Goal: Task Accomplishment & Management: Manage account settings

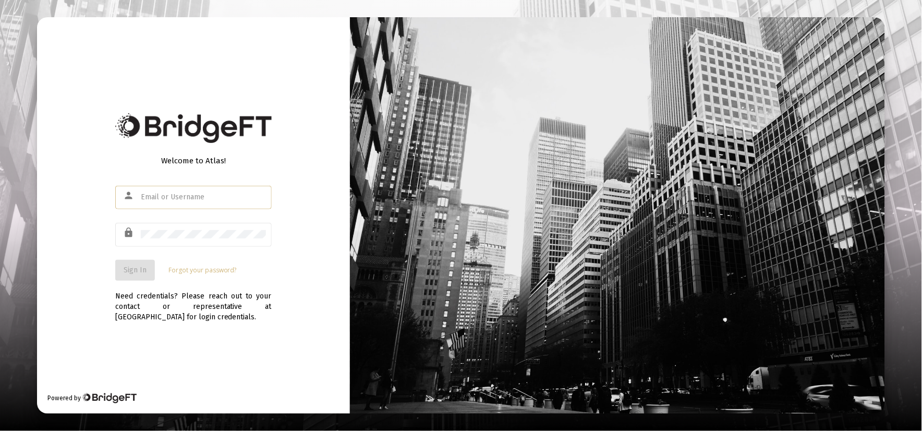
click at [147, 173] on div "Welcome to Atlas! person lock Sign In Forgot your password?" at bounding box center [193, 215] width 157 height 134
click at [146, 206] on div at bounding box center [203, 197] width 125 height 26
click at [142, 201] on input "text" at bounding box center [203, 197] width 125 height 8
type input "[PERSON_NAME][EMAIL_ADDRESS][DOMAIN_NAME]"
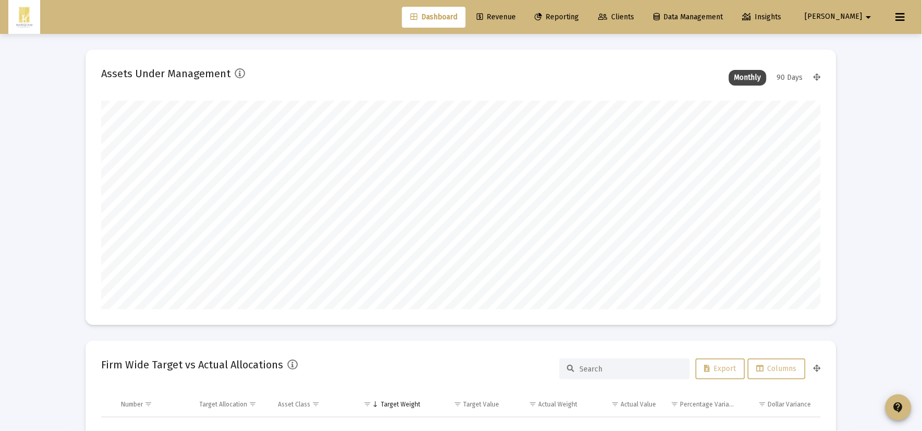
type input "[DATE]"
click at [571, 16] on span "Reporting" at bounding box center [549, 17] width 44 height 9
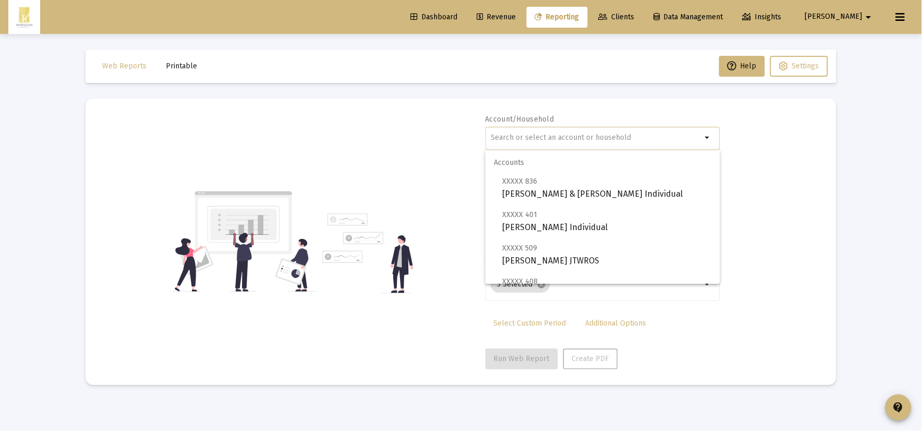
click at [505, 139] on input "text" at bounding box center [596, 138] width 211 height 8
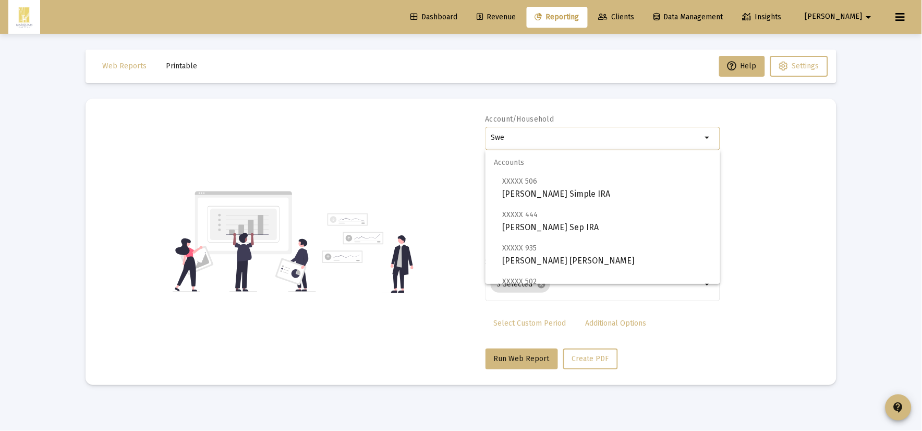
type input "Swer"
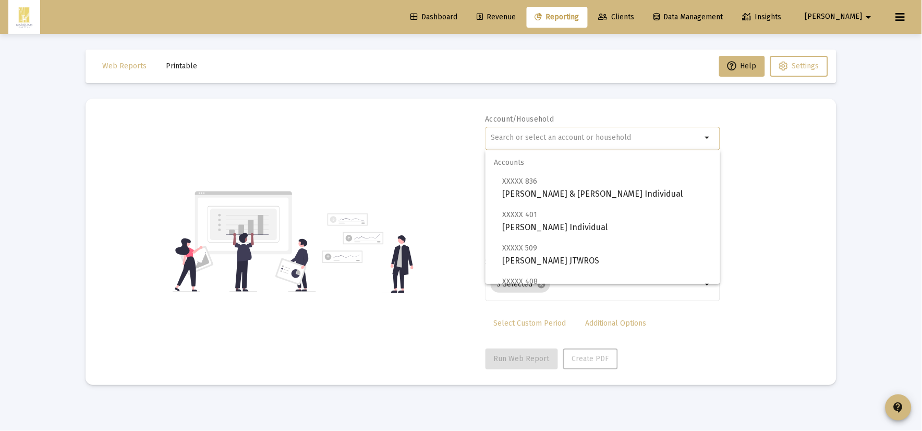
click at [431, 116] on div "Account/Household arrow_drop_down Report Period 2025 Report Package Advisor Def…" at bounding box center [461, 241] width 720 height 255
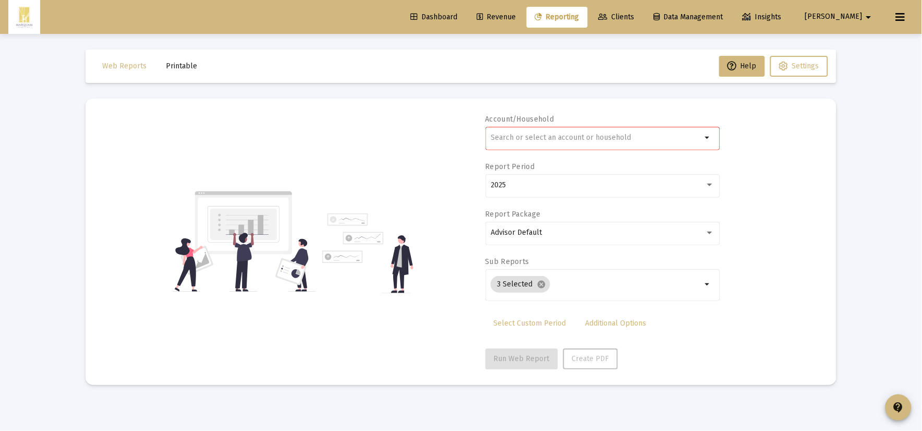
click at [535, 28] on div "Dashboard Revenue Reporting Clients Data Management Insights [PERSON_NAME] arro…" at bounding box center [461, 17] width 906 height 34
click at [516, 17] on span "Revenue" at bounding box center [496, 17] width 39 height 9
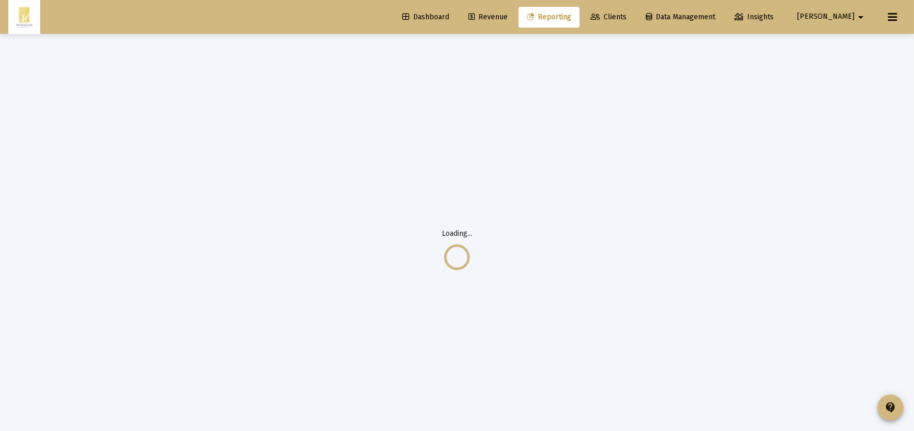
click at [627, 17] on span "Clients" at bounding box center [609, 17] width 36 height 9
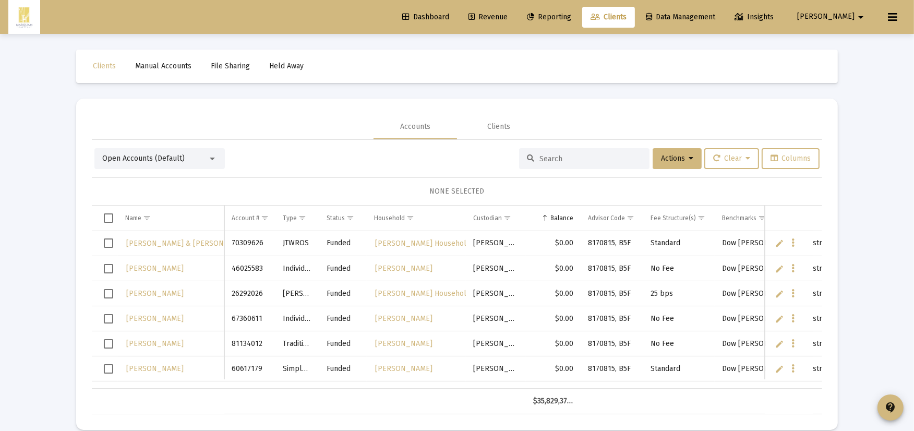
click at [122, 154] on span "Open Accounts (Default)" at bounding box center [143, 158] width 82 height 9
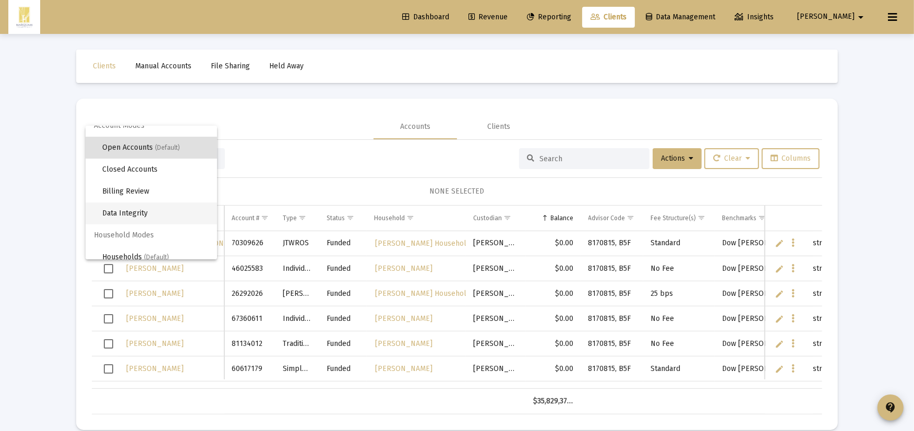
scroll to position [19, 0]
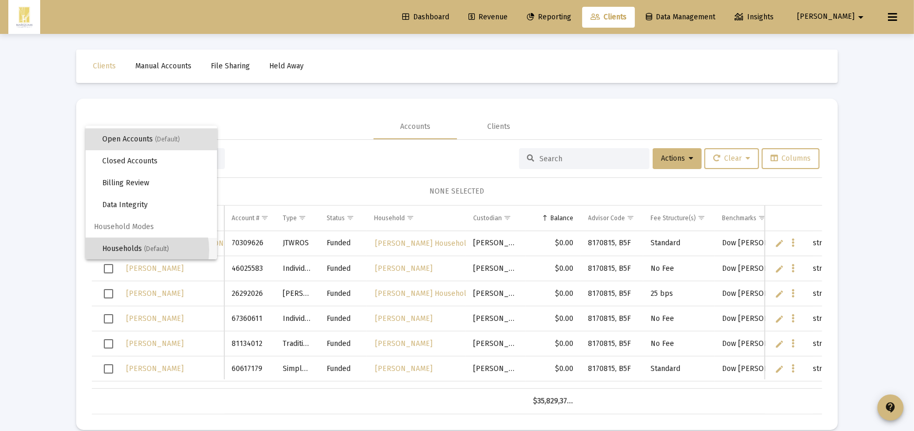
click at [137, 249] on span "Households (Default)" at bounding box center [155, 249] width 106 height 22
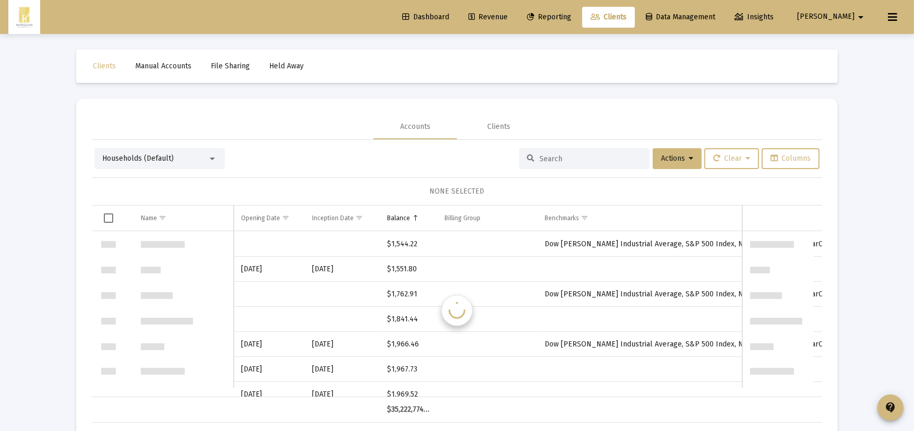
scroll to position [1501, 0]
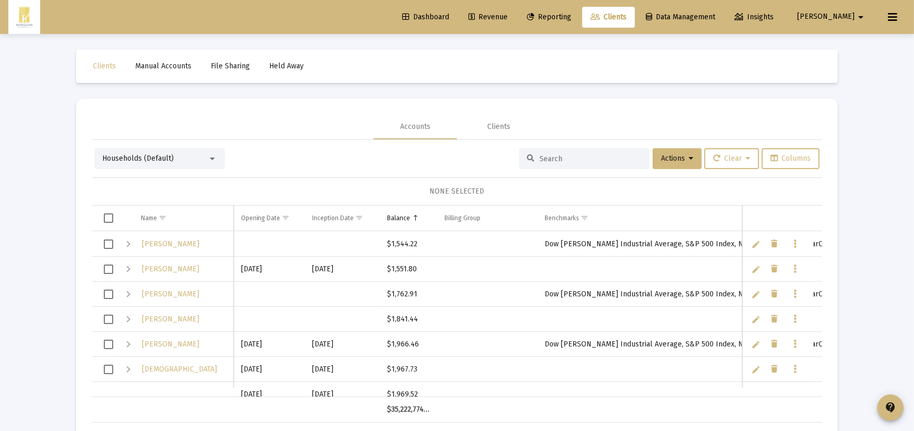
click at [614, 166] on div at bounding box center [584, 158] width 130 height 21
click at [611, 157] on input at bounding box center [590, 158] width 102 height 9
type input "[PERSON_NAME]"
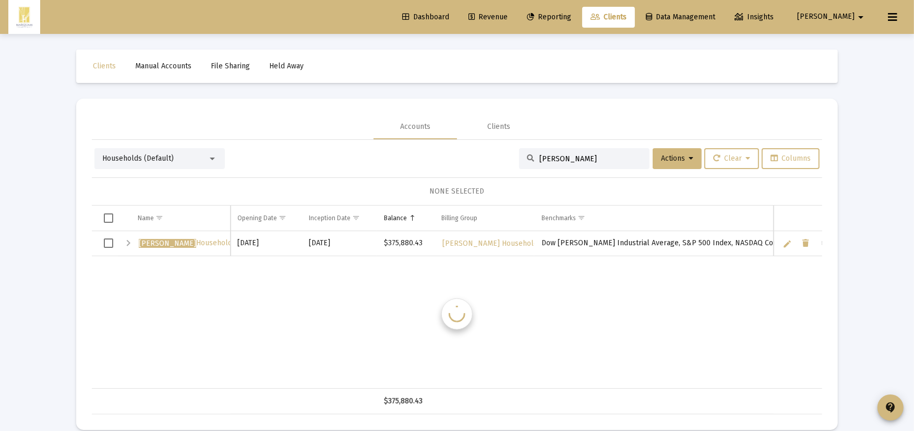
scroll to position [0, 0]
click at [125, 243] on div "Expand" at bounding box center [128, 243] width 13 height 13
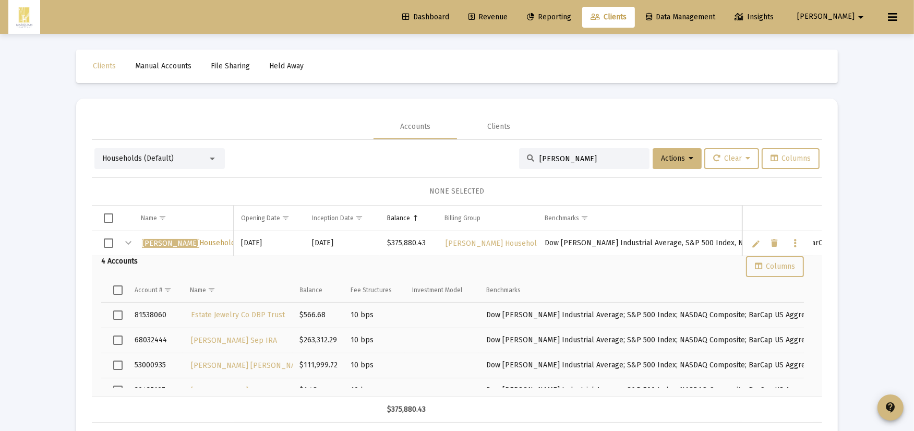
click at [176, 242] on span "[PERSON_NAME] Household" at bounding box center [188, 242] width 93 height 9
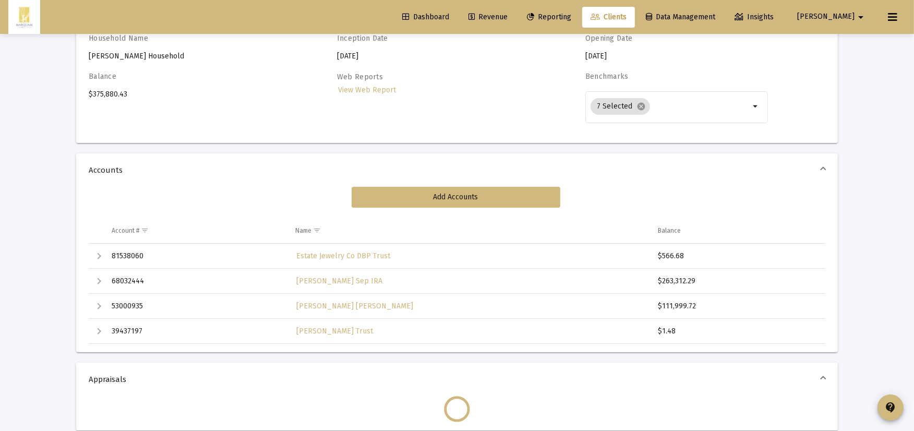
scroll to position [116, 0]
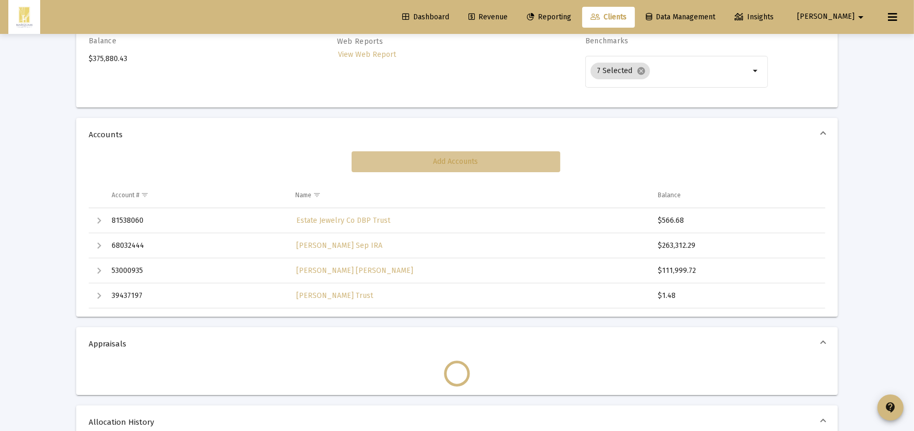
click at [463, 167] on button "Add Accounts" at bounding box center [456, 161] width 209 height 21
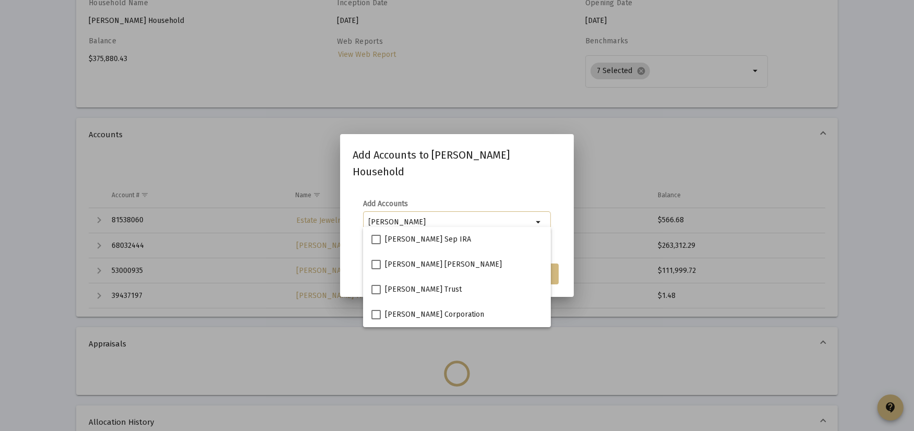
click at [550, 188] on mat-dialog-content "Add Accounts [PERSON_NAME] arrow_drop_down" at bounding box center [457, 222] width 234 height 68
click at [504, 218] on input "[PERSON_NAME]" at bounding box center [451, 222] width 164 height 8
click at [500, 219] on div "[PERSON_NAME]" at bounding box center [451, 222] width 169 height 13
click at [500, 188] on mat-dialog-content "Add Accounts [PERSON_NAME] arrow_drop_down" at bounding box center [457, 222] width 234 height 68
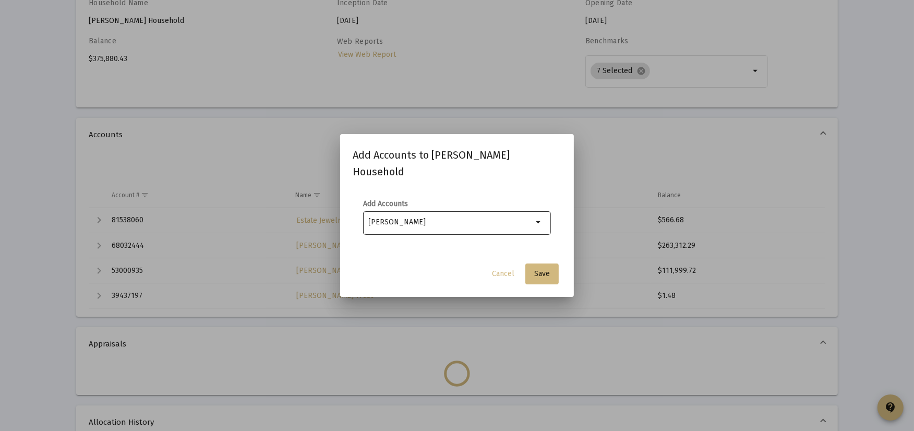
click at [400, 218] on div "[PERSON_NAME]" at bounding box center [451, 222] width 169 height 13
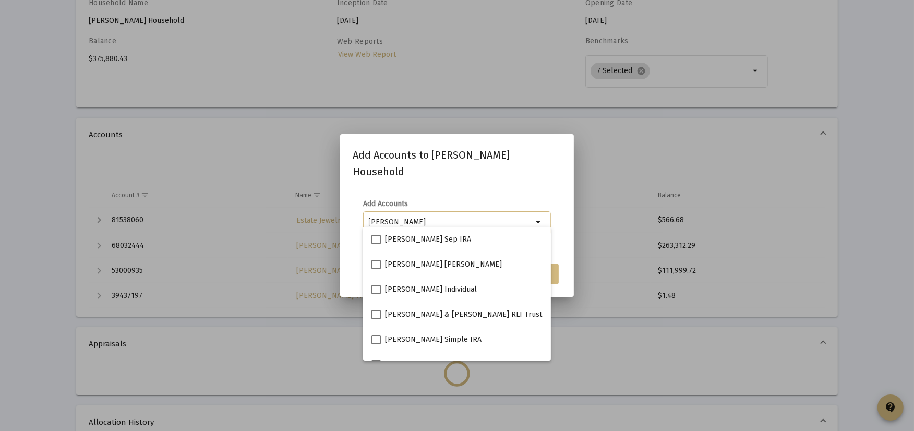
type input "[PERSON_NAME]"
click at [463, 188] on mat-dialog-content "Add Accounts [PERSON_NAME]" at bounding box center [457, 222] width 234 height 68
drag, startPoint x: 443, startPoint y: 216, endPoint x: 14, endPoint y: 162, distance: 433.3
click at [18, 162] on div "Add Accounts to [PERSON_NAME] Household Add Accounts [PERSON_NAME] Cancel Save …" at bounding box center [457, 215] width 914 height 431
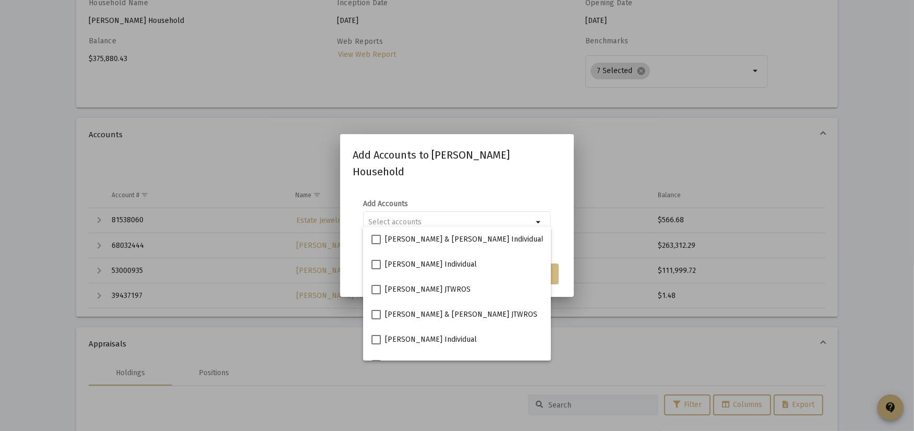
drag, startPoint x: 475, startPoint y: 175, endPoint x: 475, endPoint y: 180, distance: 5.2
click at [475, 175] on div "Add Accounts to [PERSON_NAME] Household Add Accounts arrow_drop_down Cancel Save" at bounding box center [457, 215] width 209 height 137
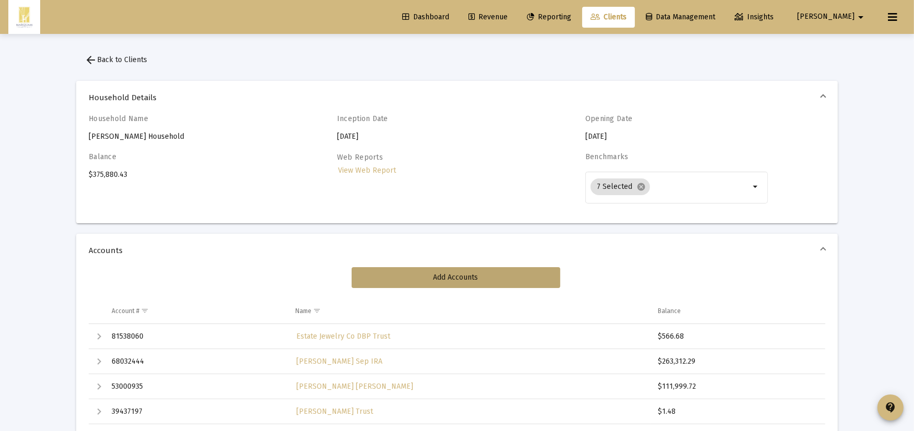
click at [449, 15] on span "Dashboard" at bounding box center [425, 17] width 47 height 9
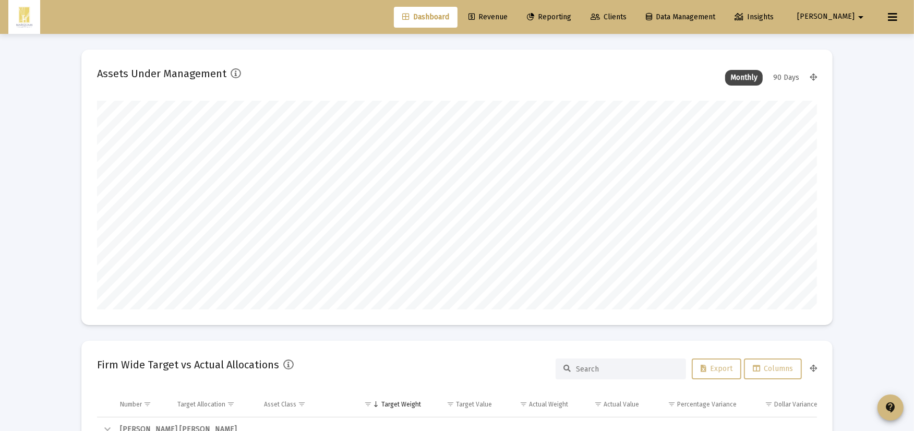
scroll to position [209, 336]
click at [635, 18] on link "Clients" at bounding box center [608, 17] width 53 height 21
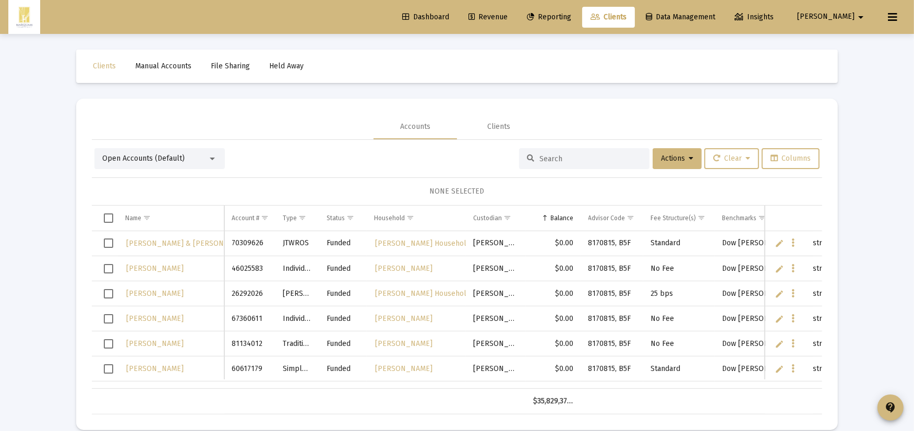
click at [596, 162] on input at bounding box center [590, 158] width 102 height 9
click at [552, 166] on div at bounding box center [584, 158] width 130 height 21
click at [553, 162] on input at bounding box center [590, 158] width 102 height 9
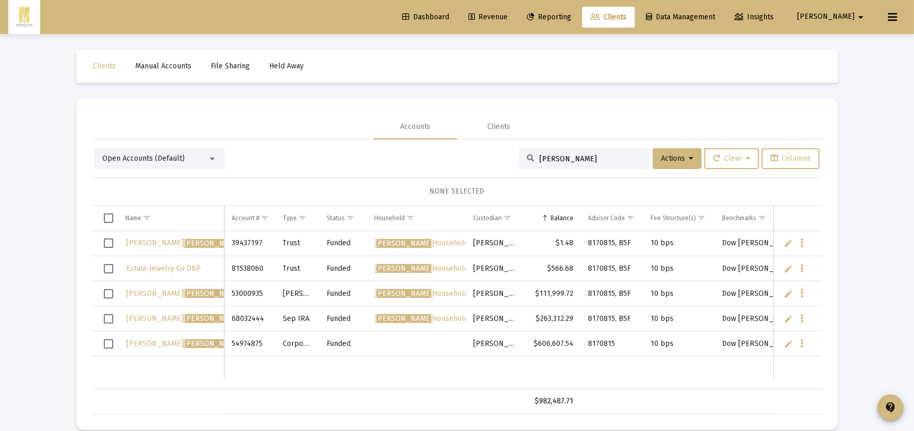
scroll to position [14, 0]
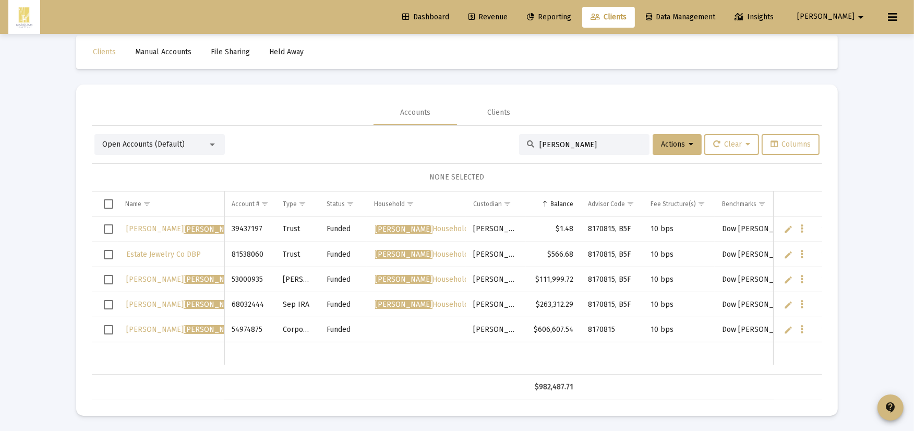
drag, startPoint x: 586, startPoint y: 147, endPoint x: 416, endPoint y: 135, distance: 170.5
click at [419, 137] on div "Open Accounts (Default) [PERSON_NAME] Actions Clear Columns" at bounding box center [456, 144] width 725 height 21
type input "w"
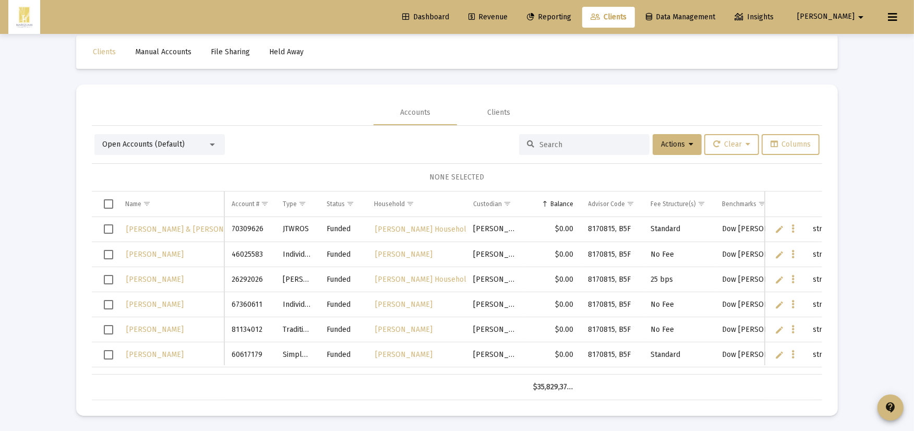
click at [846, 18] on span "[PERSON_NAME]" at bounding box center [825, 17] width 57 height 9
click at [851, 45] on span "Settings" at bounding box center [862, 44] width 31 height 25
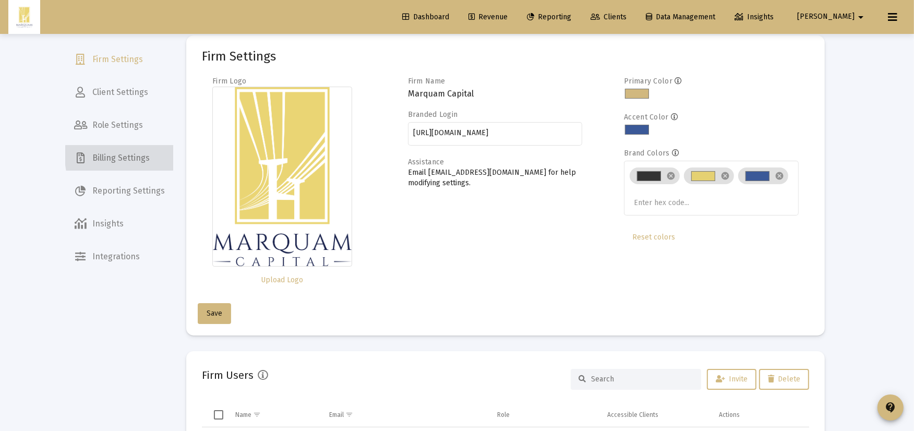
click at [152, 157] on span "Billing Settings" at bounding box center [119, 158] width 107 height 25
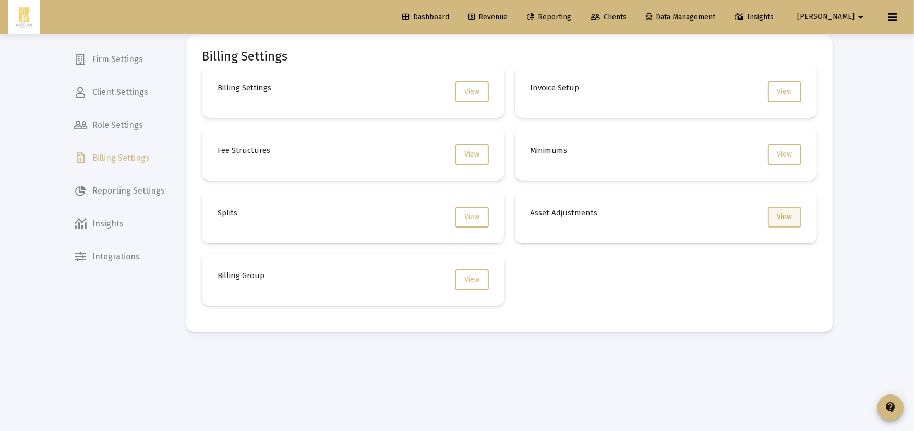
click at [781, 218] on span "View" at bounding box center [784, 216] width 15 height 9
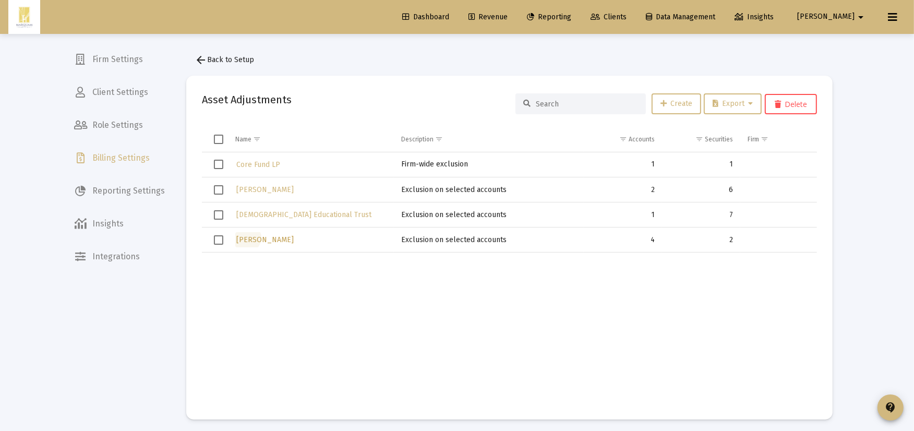
click at [246, 238] on span "[PERSON_NAME]" at bounding box center [264, 239] width 57 height 9
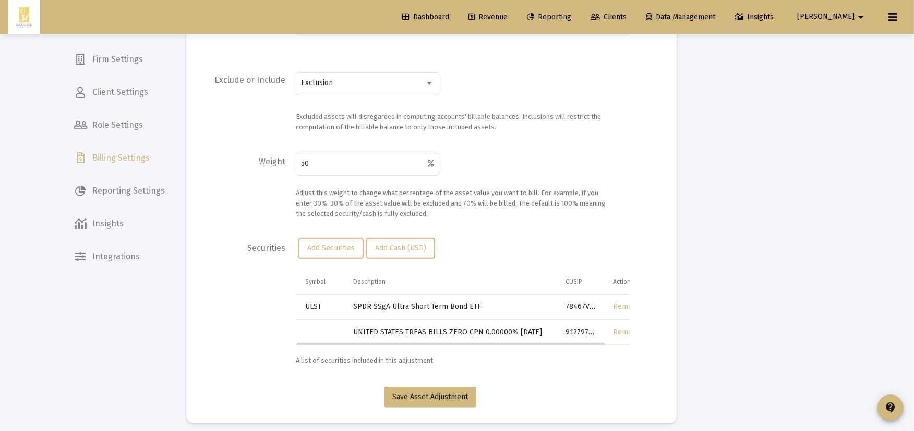
scroll to position [315, 0]
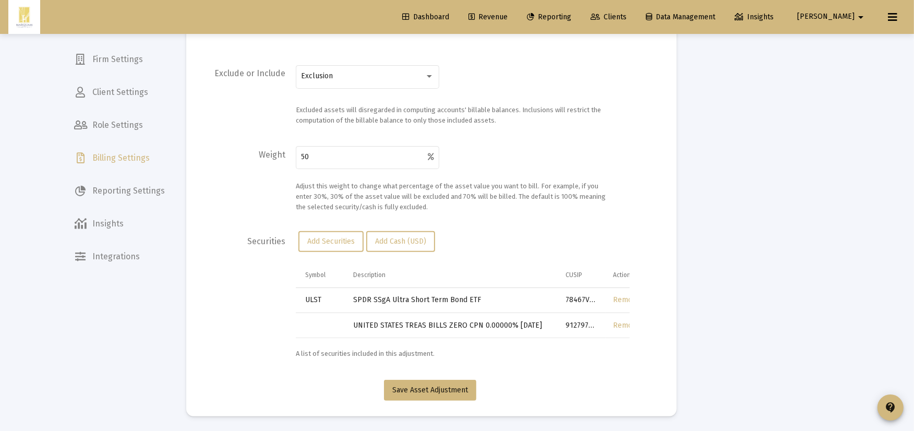
click at [348, 352] on div "A list of securities included in this adjustment." at bounding box center [452, 353] width 313 height 10
click at [338, 243] on span "Add Securities" at bounding box center [330, 241] width 47 height 9
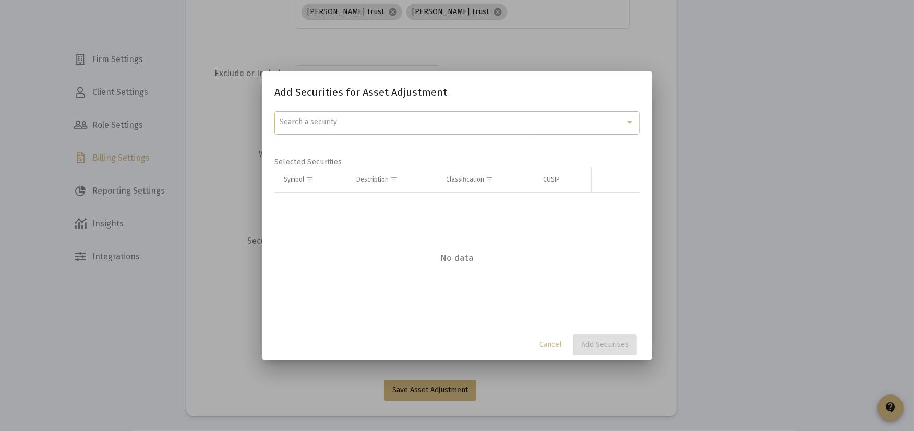
click at [322, 126] on span "Search a security" at bounding box center [308, 121] width 57 height 9
paste input "912797PM3"
click at [329, 120] on input "912797PM3" at bounding box center [457, 122] width 371 height 22
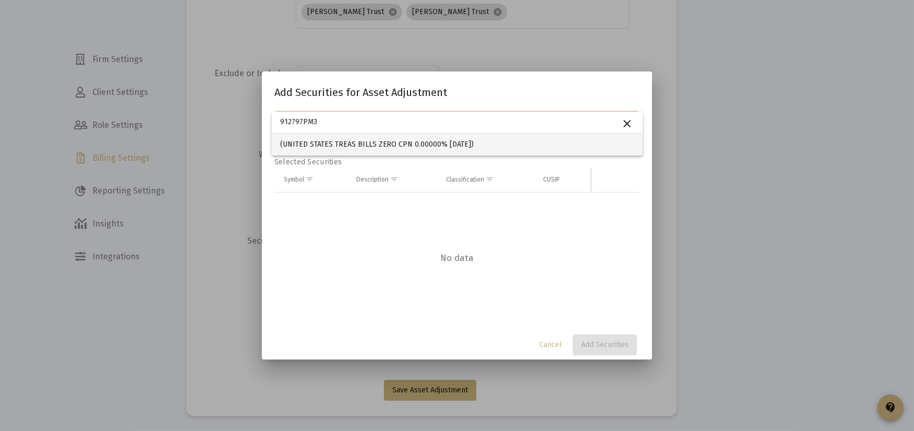
type input "912797PM3"
click at [410, 97] on div at bounding box center [457, 215] width 914 height 431
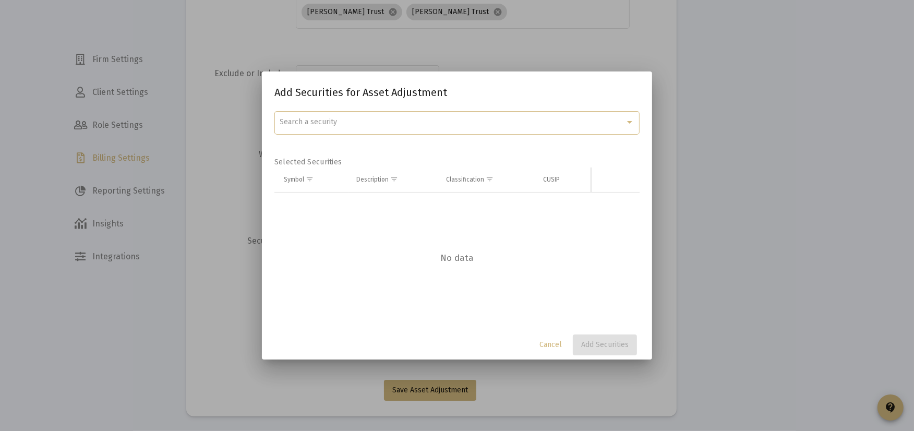
click at [362, 124] on div "Search a security" at bounding box center [452, 122] width 345 height 8
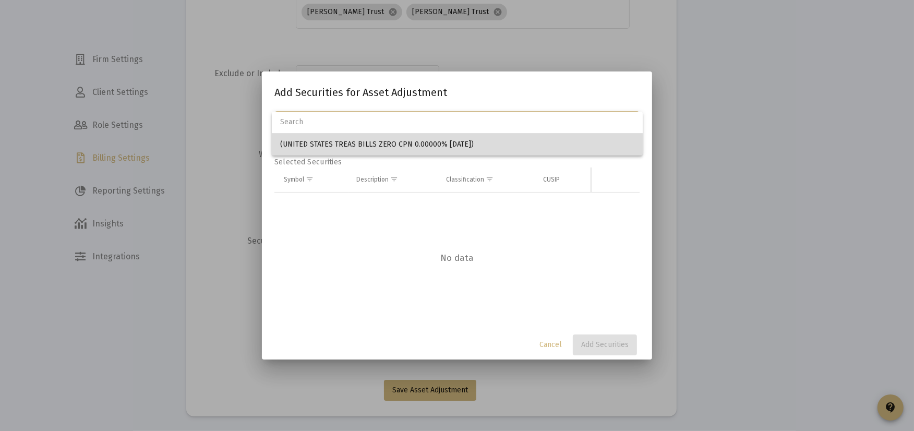
click at [360, 139] on span "(UNITED STATES TREAS BILLS ZERO CPN 0.00000% [DATE])" at bounding box center [457, 145] width 354 height 22
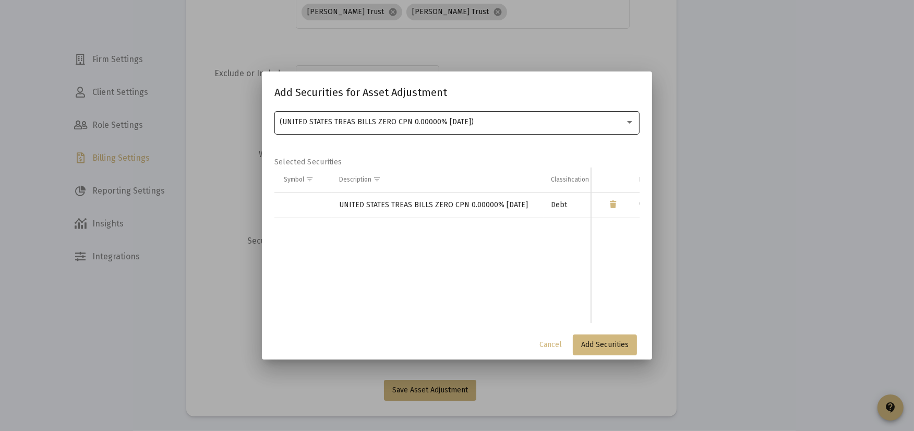
click at [377, 127] on div "(UNITED STATES TREAS BILLS ZERO CPN 0.00000% [DATE])" at bounding box center [457, 122] width 354 height 26
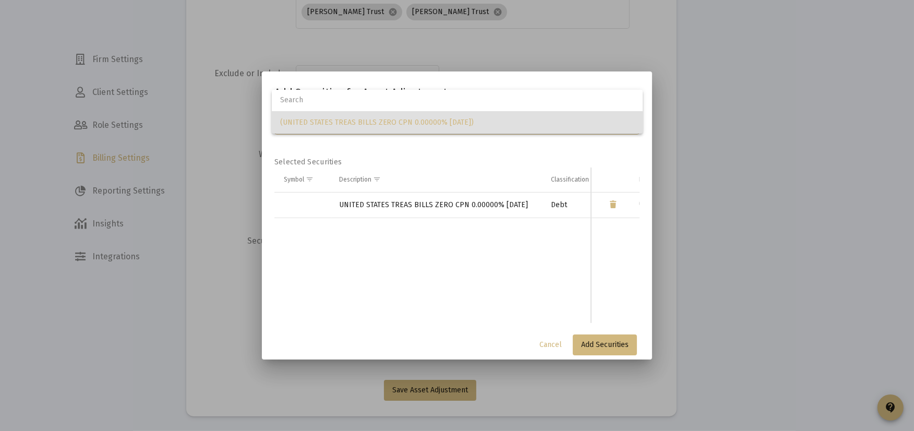
click at [421, 209] on div at bounding box center [457, 215] width 914 height 431
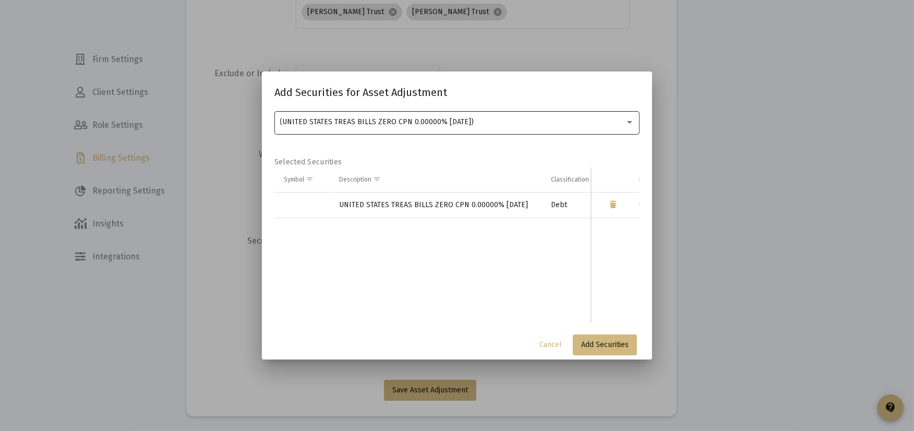
click at [319, 119] on span "(UNITED STATES TREAS BILLS ZERO CPN 0.00000% [DATE])" at bounding box center [377, 121] width 194 height 9
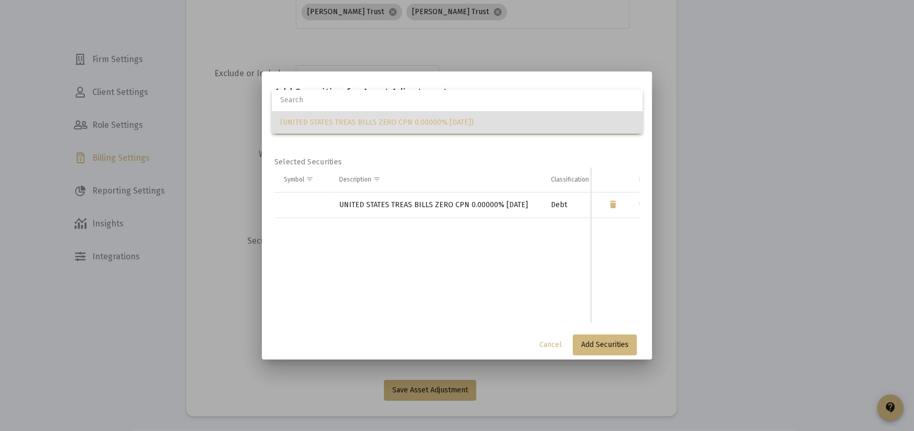
click at [585, 343] on div at bounding box center [457, 215] width 914 height 431
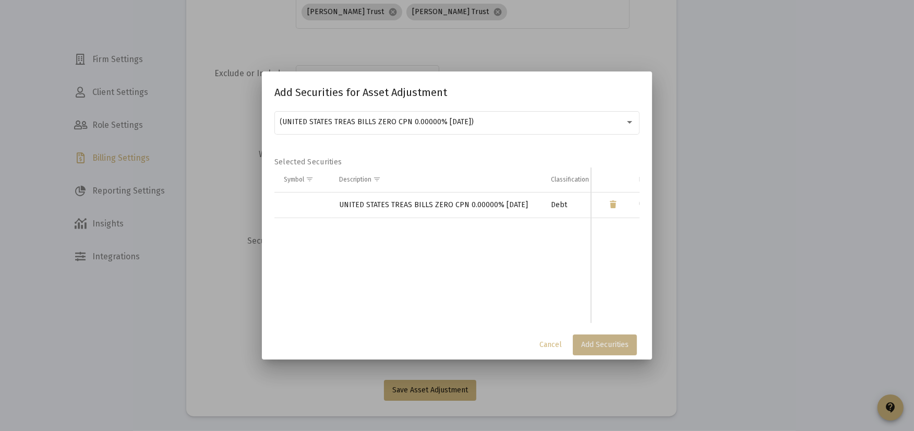
click at [595, 345] on span "Add Securities" at bounding box center [604, 344] width 47 height 9
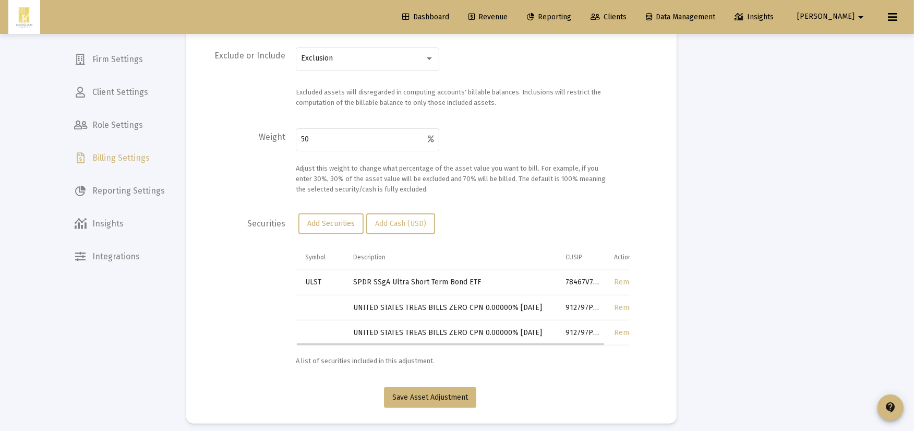
scroll to position [340, 0]
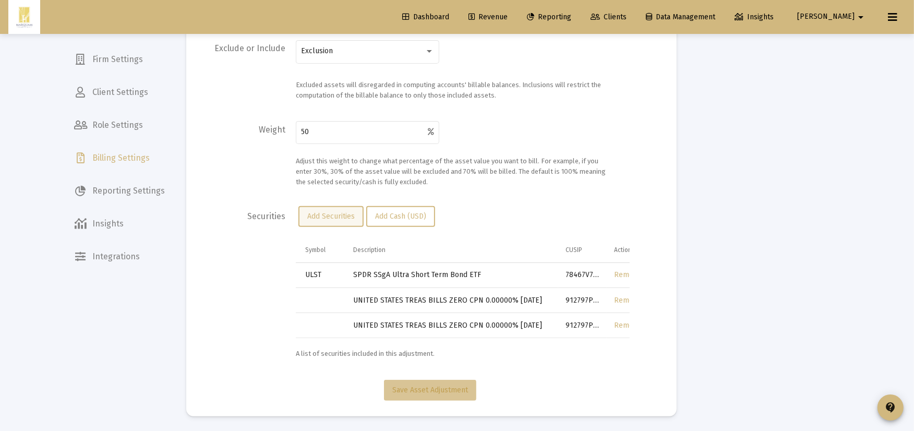
click at [434, 382] on button "Save Asset Adjustment" at bounding box center [430, 390] width 92 height 21
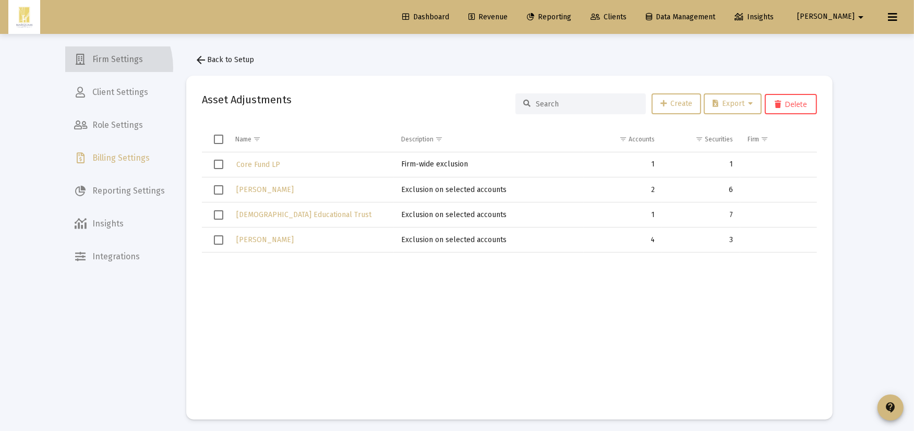
click at [94, 68] on span "Firm Settings" at bounding box center [119, 59] width 107 height 25
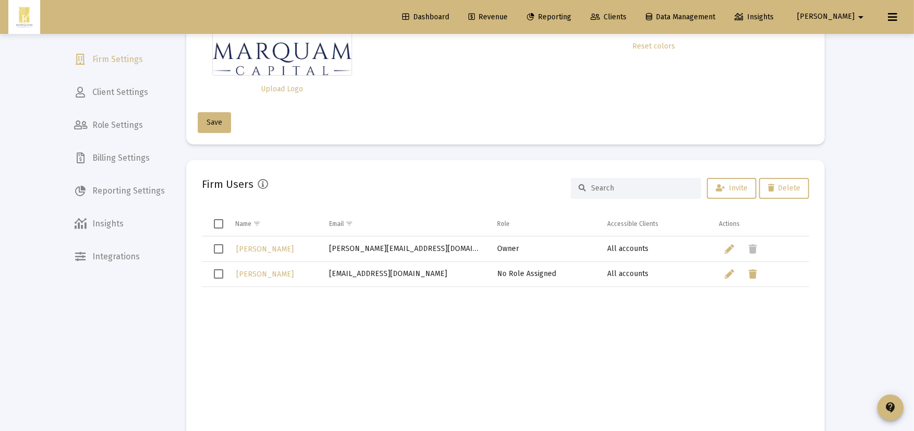
scroll to position [232, 0]
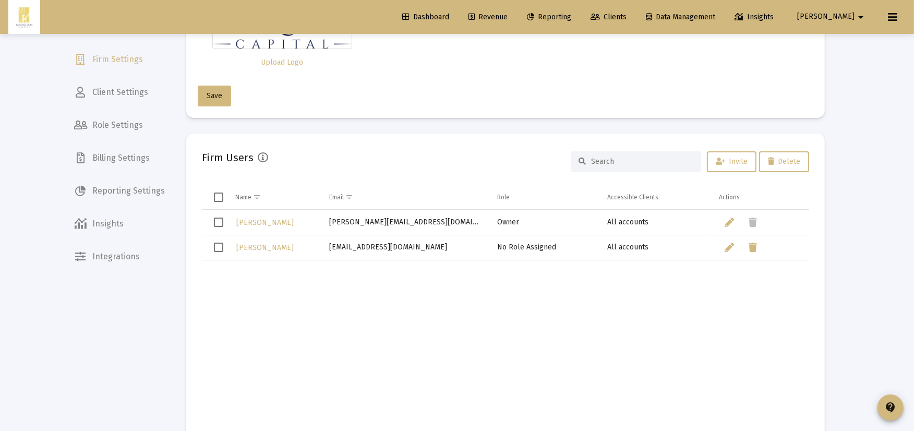
click at [516, 22] on link "Revenue" at bounding box center [488, 17] width 56 height 21
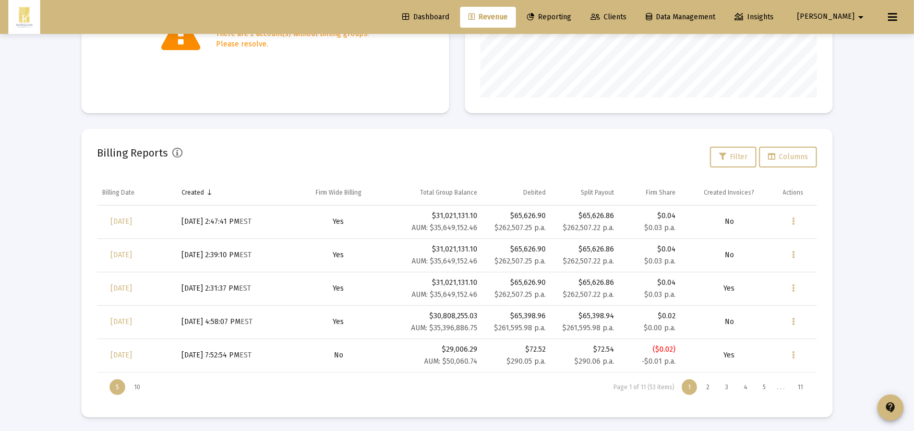
scroll to position [262, 0]
click at [792, 287] on icon "Data grid" at bounding box center [793, 287] width 3 height 13
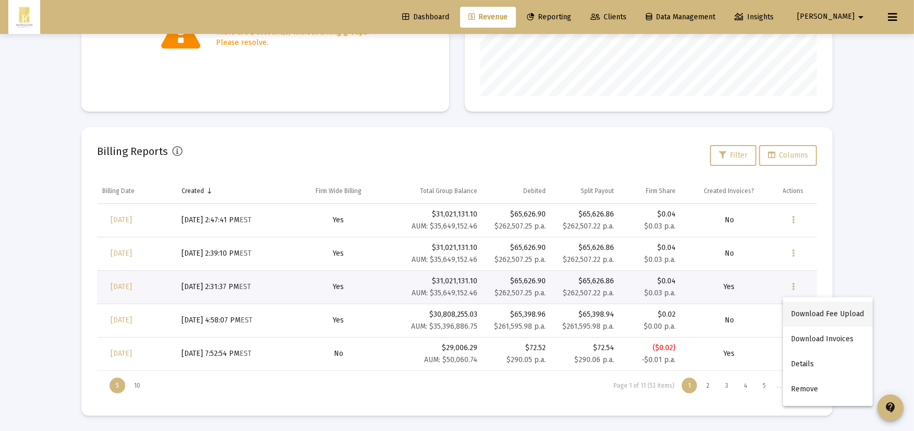
click at [794, 310] on button "Download Fee Upload" at bounding box center [828, 314] width 90 height 25
click at [895, 276] on div "Loading... Billing Invoices Run One Off Billing Run Firm-Wide Billing Settings …" at bounding box center [457, 85] width 914 height 694
click at [791, 285] on button "Data grid" at bounding box center [793, 286] width 21 height 21
click at [790, 336] on button "Download Invoices" at bounding box center [828, 339] width 90 height 25
click at [891, 303] on div "Loading... Billing Invoices Run One Off Billing Run Firm-Wide Billing Settings …" at bounding box center [457, 85] width 914 height 694
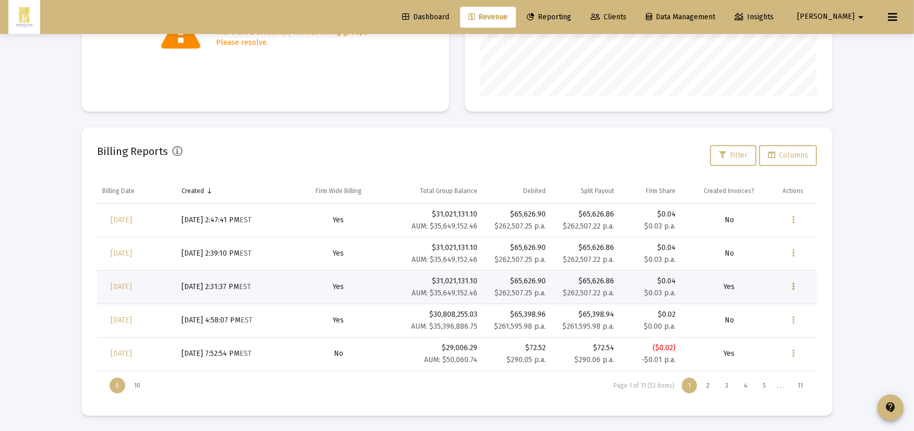
click at [792, 289] on icon "Data grid" at bounding box center [793, 287] width 3 height 13
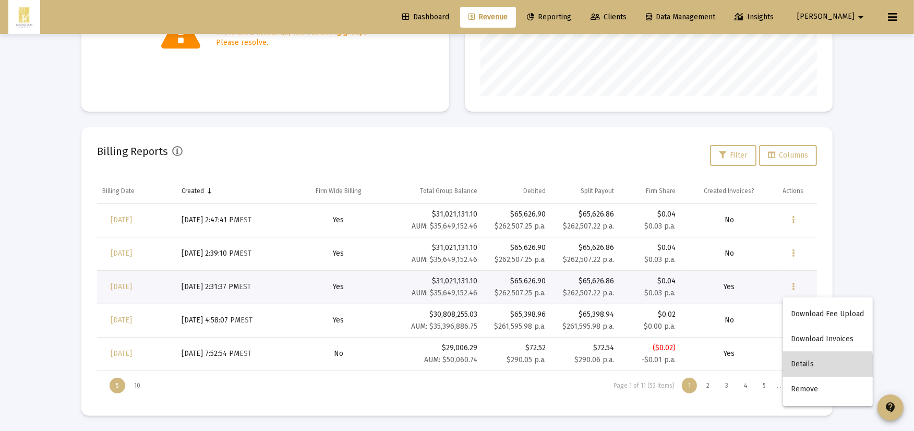
click at [818, 375] on button "Details" at bounding box center [828, 364] width 90 height 25
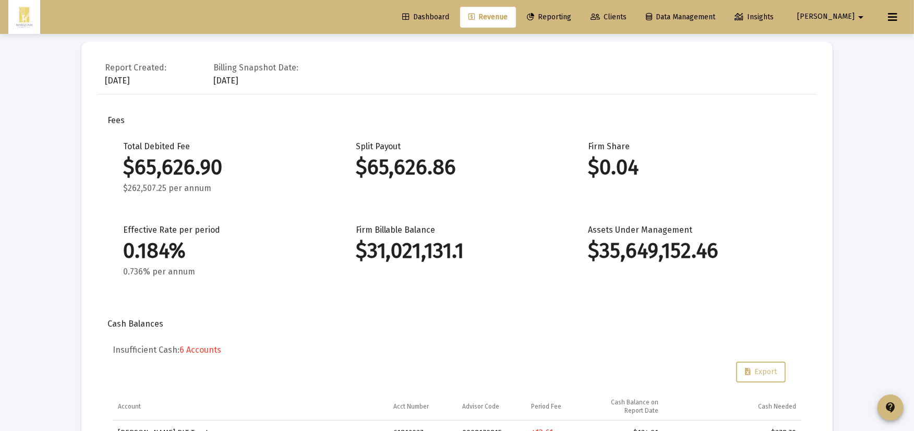
drag, startPoint x: 44, startPoint y: 61, endPoint x: 211, endPoint y: 47, distance: 167.5
